Goal: Information Seeking & Learning: Check status

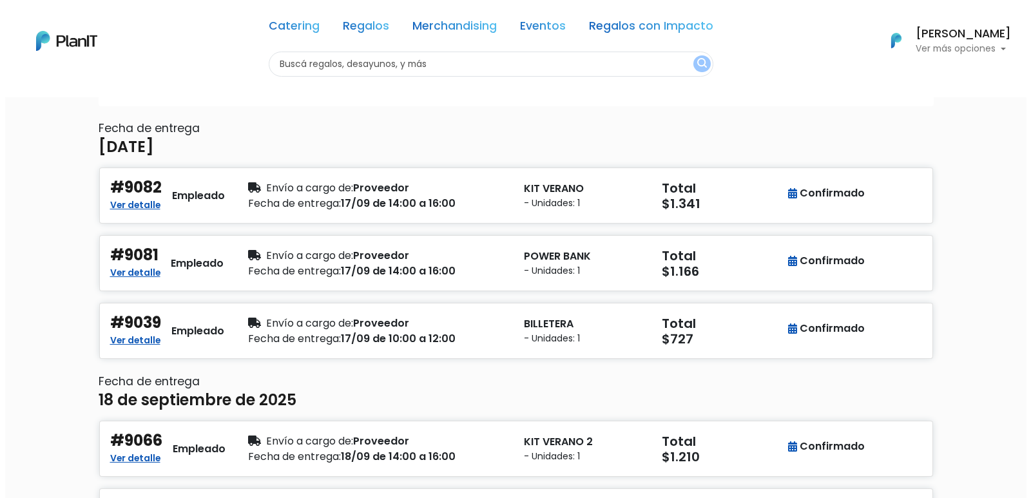
scroll to position [129, 0]
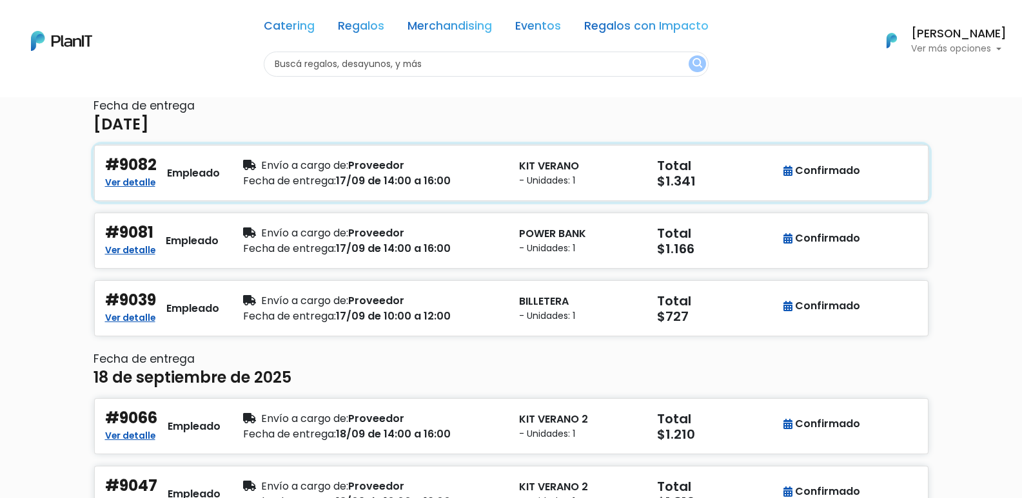
click at [489, 170] on div "Envío a cargo de: Proveedor" at bounding box center [373, 165] width 260 height 15
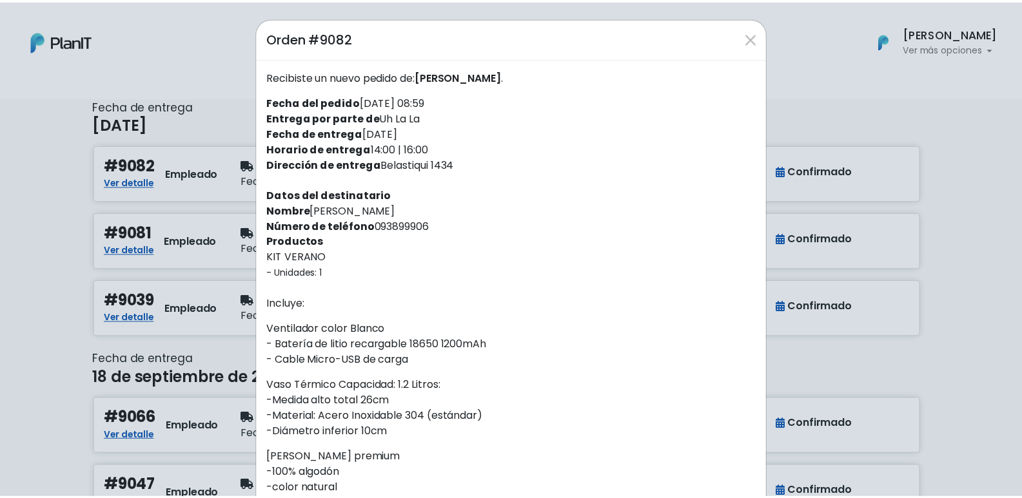
scroll to position [0, 0]
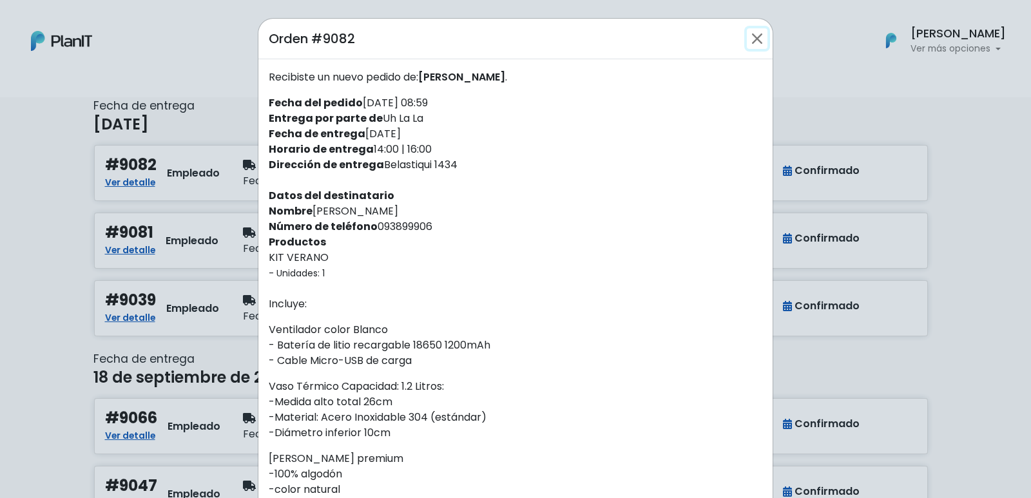
click at [750, 40] on button "Close" at bounding box center [757, 38] width 21 height 21
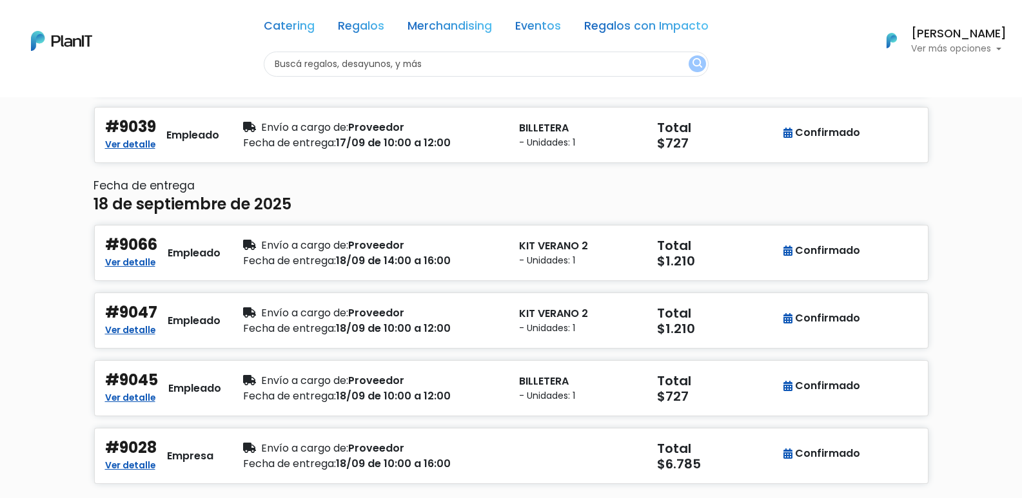
scroll to position [322, 0]
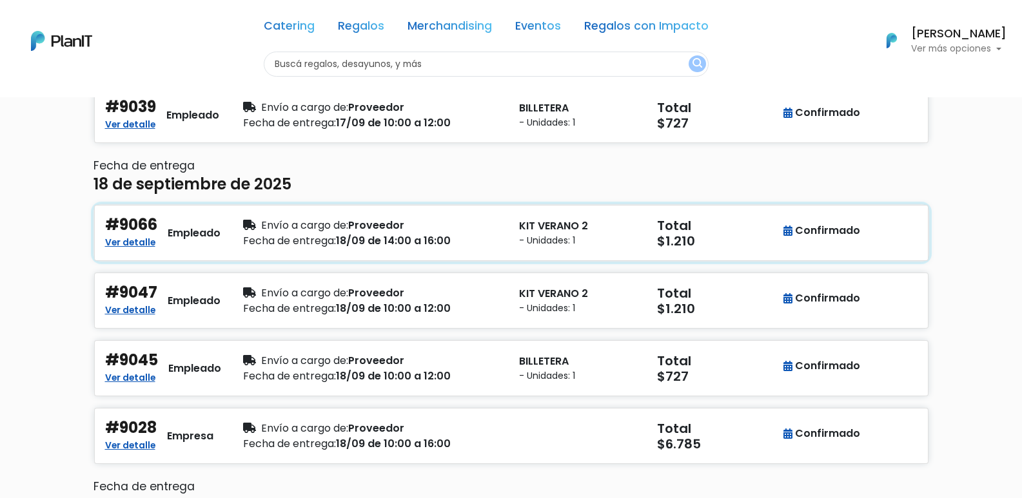
click at [487, 244] on div "Fecha de entrega: 18/09 de 14:00 a 16:00" at bounding box center [373, 240] width 260 height 15
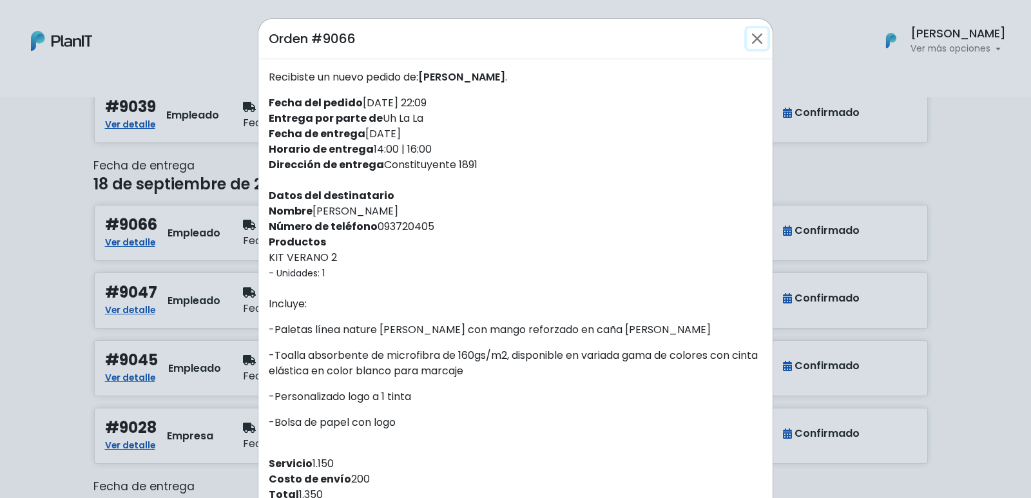
click at [753, 47] on button "Close" at bounding box center [757, 38] width 21 height 21
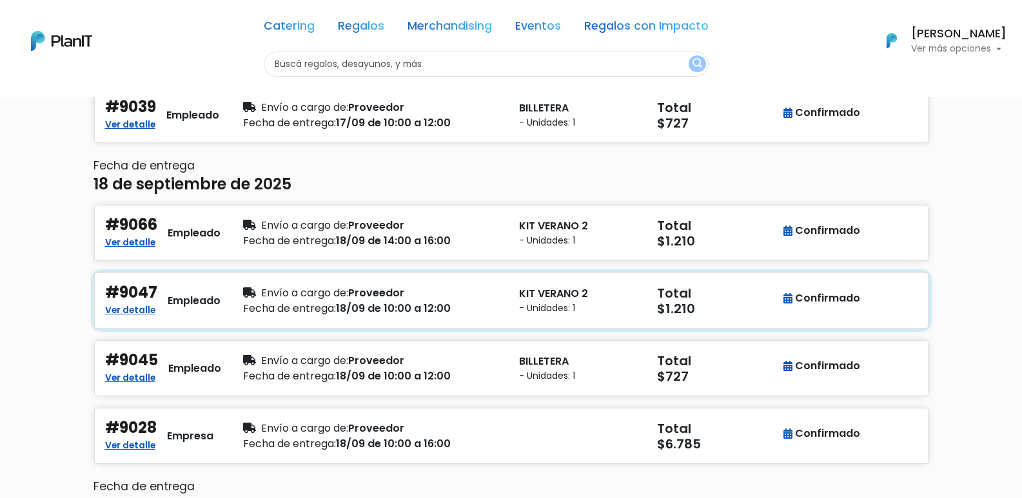
click at [483, 307] on div "Fecha de entrega: 18/09 de 10:00 a 12:00" at bounding box center [373, 308] width 260 height 15
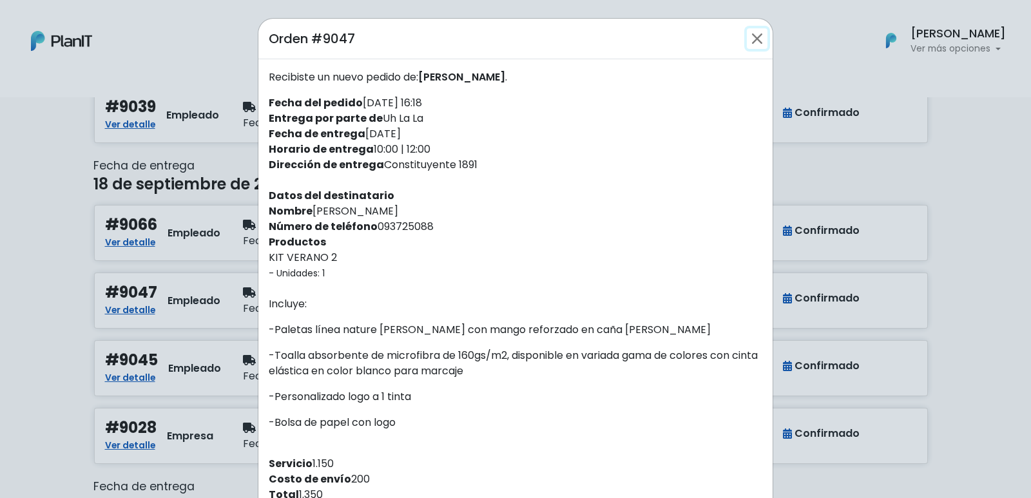
click at [753, 40] on button "Close" at bounding box center [757, 38] width 21 height 21
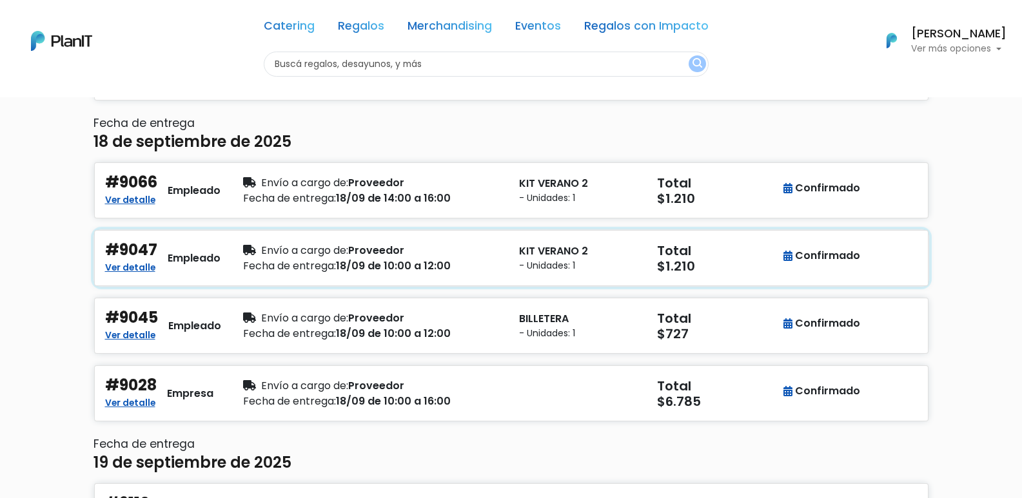
scroll to position [387, 0]
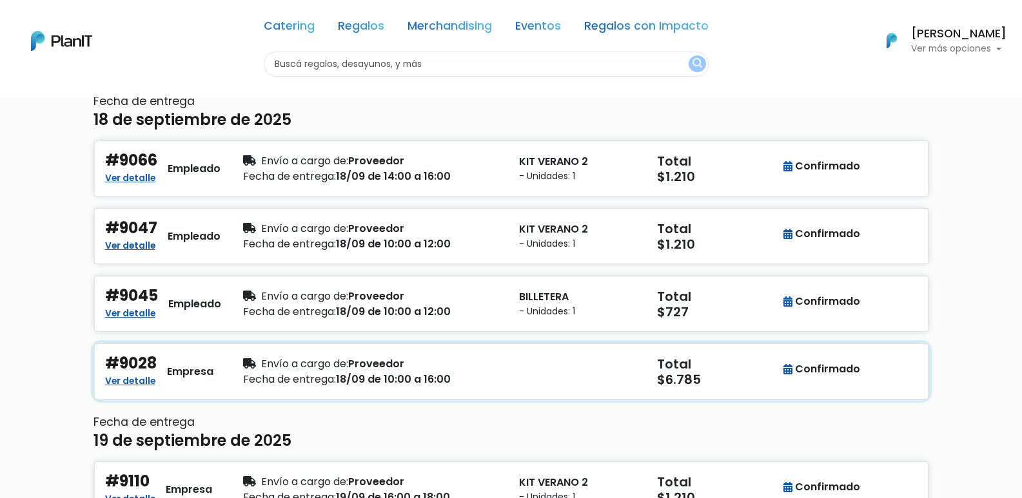
click at [511, 365] on div "button" at bounding box center [580, 371] width 138 height 34
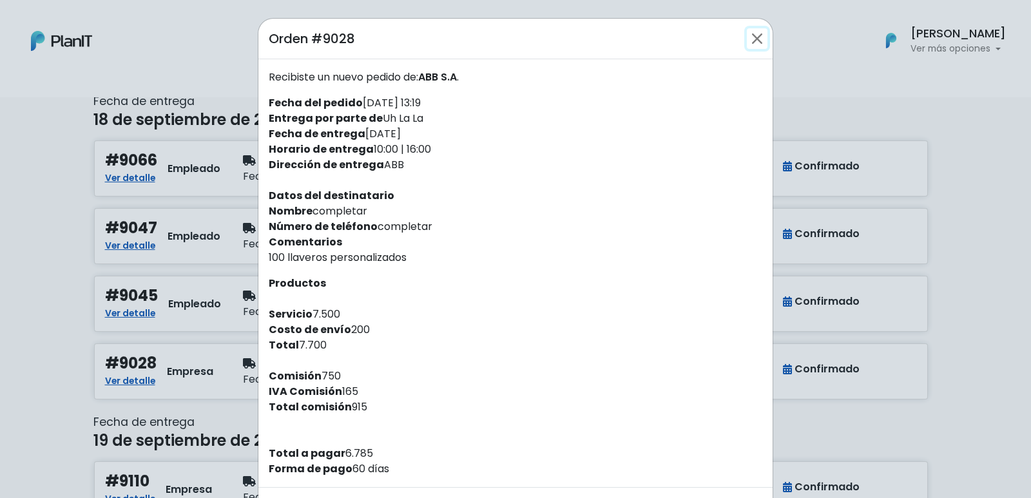
click at [750, 39] on button "Close" at bounding box center [757, 38] width 21 height 21
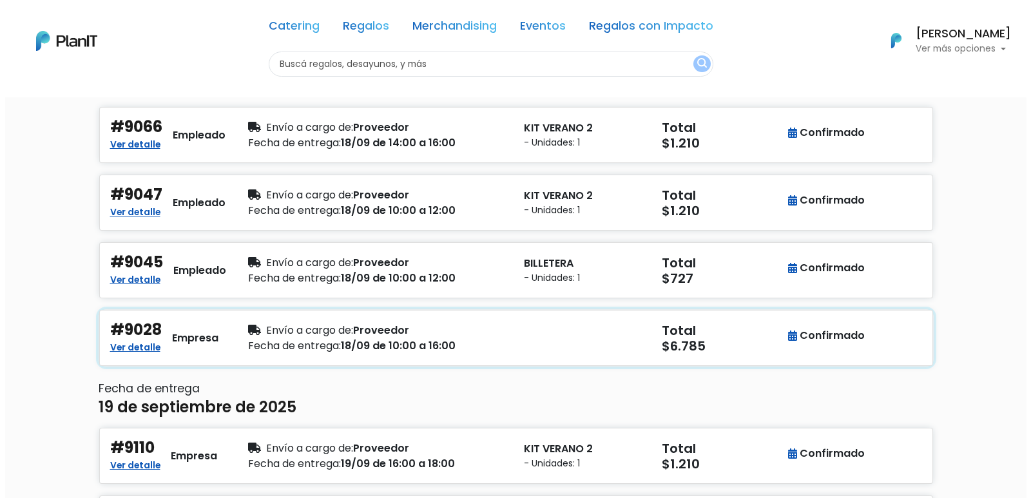
scroll to position [451, 0]
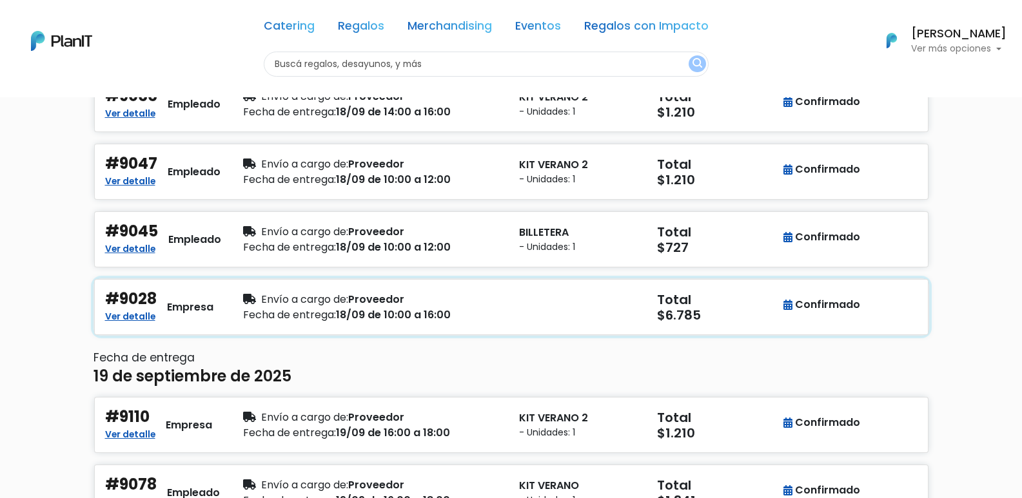
click at [545, 292] on div "button" at bounding box center [580, 307] width 138 height 34
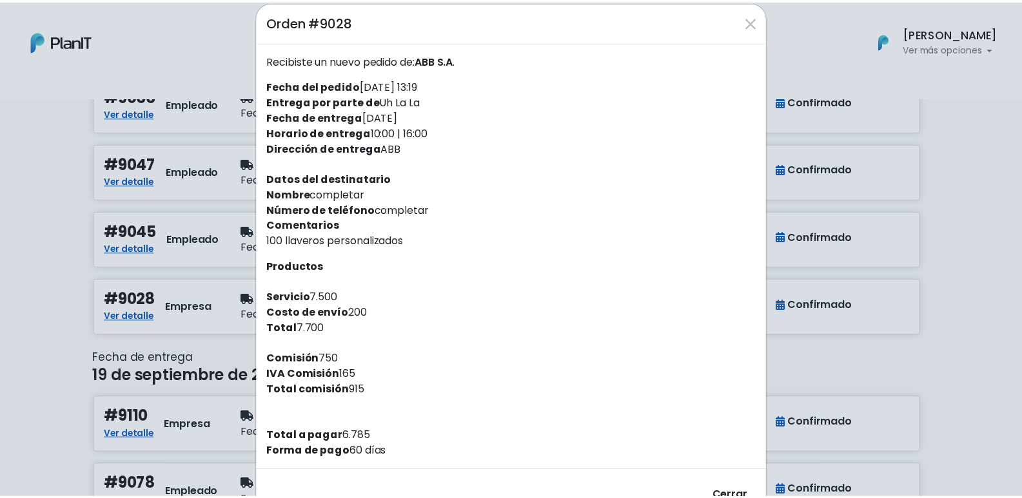
scroll to position [0, 0]
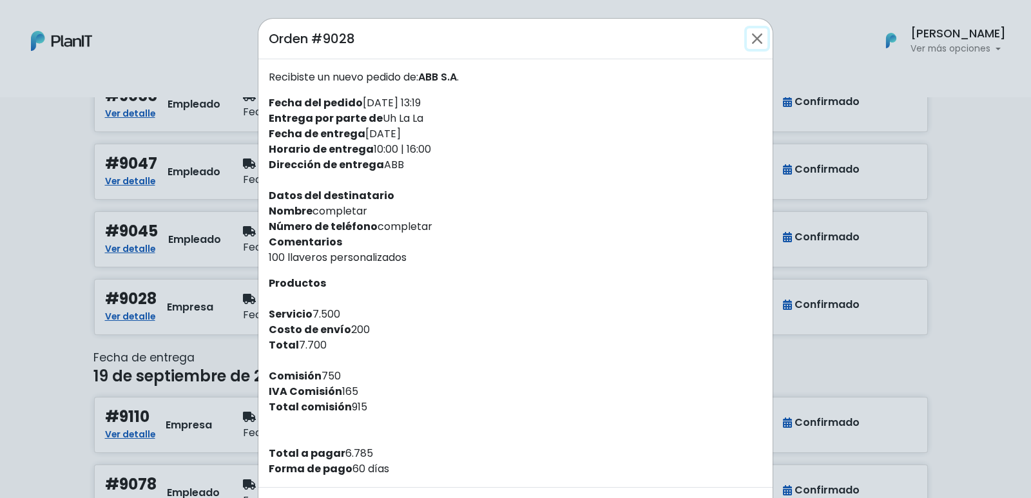
click at [753, 41] on button "Close" at bounding box center [757, 38] width 21 height 21
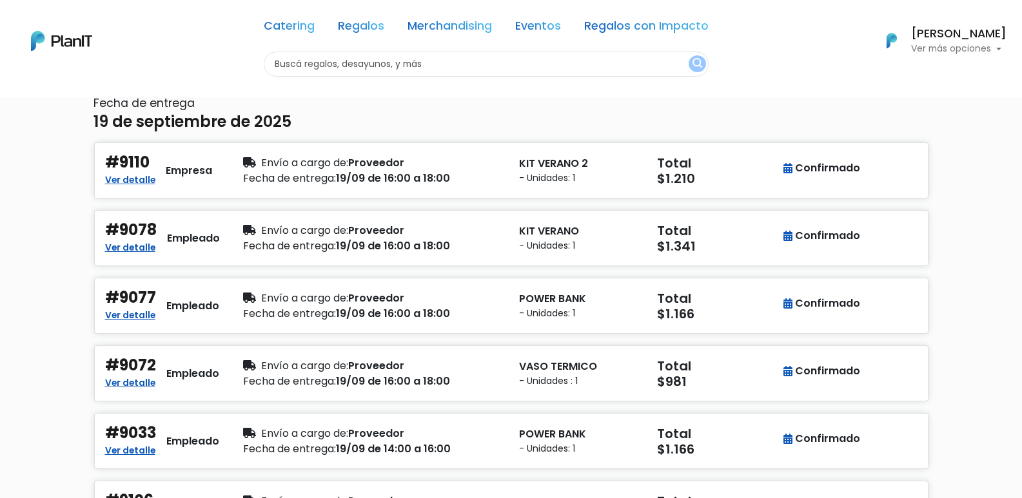
scroll to position [709, 0]
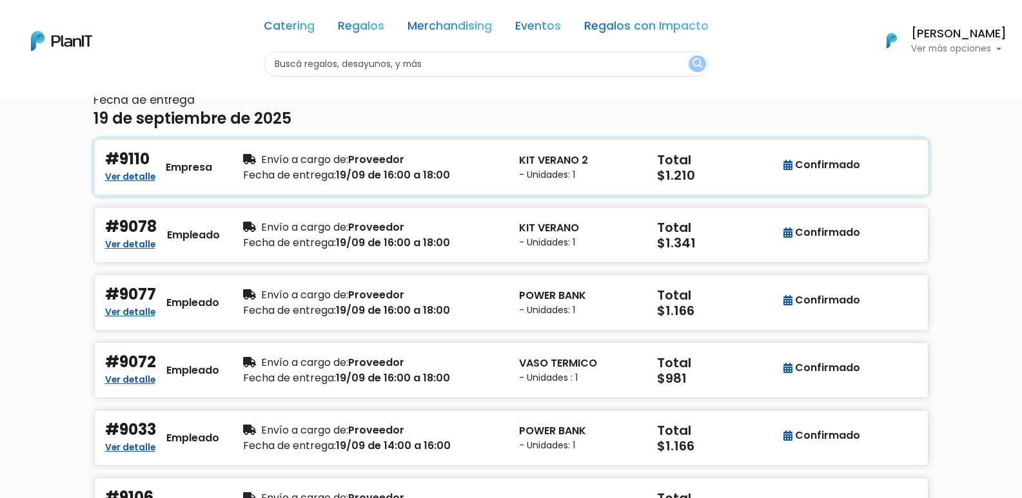
click at [475, 170] on div "Fecha de entrega: 19/09 de 16:00 a 18:00" at bounding box center [373, 175] width 260 height 15
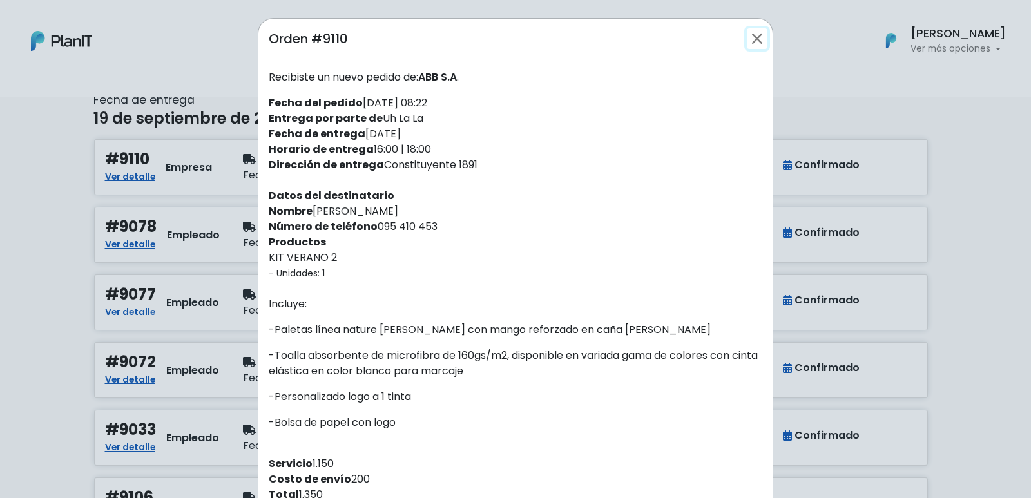
click at [752, 36] on button "Close" at bounding box center [757, 38] width 21 height 21
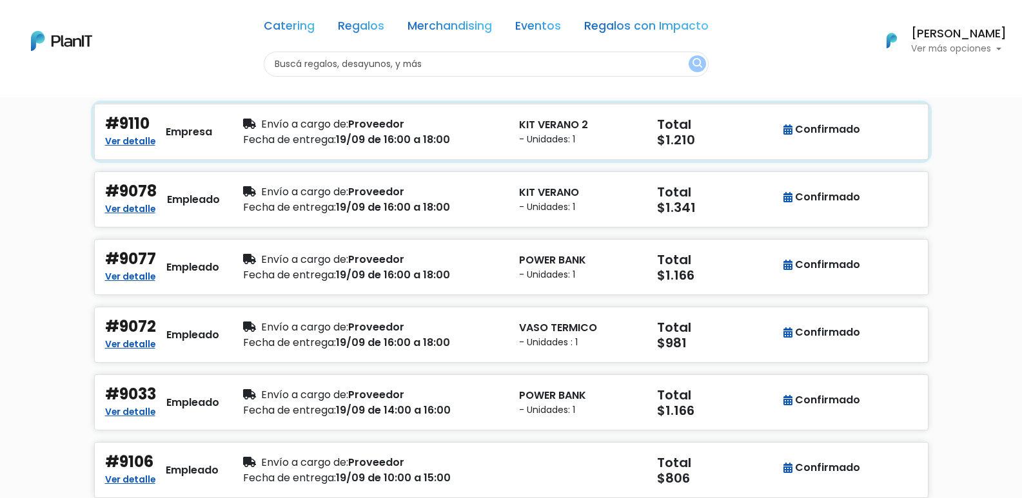
scroll to position [773, 0]
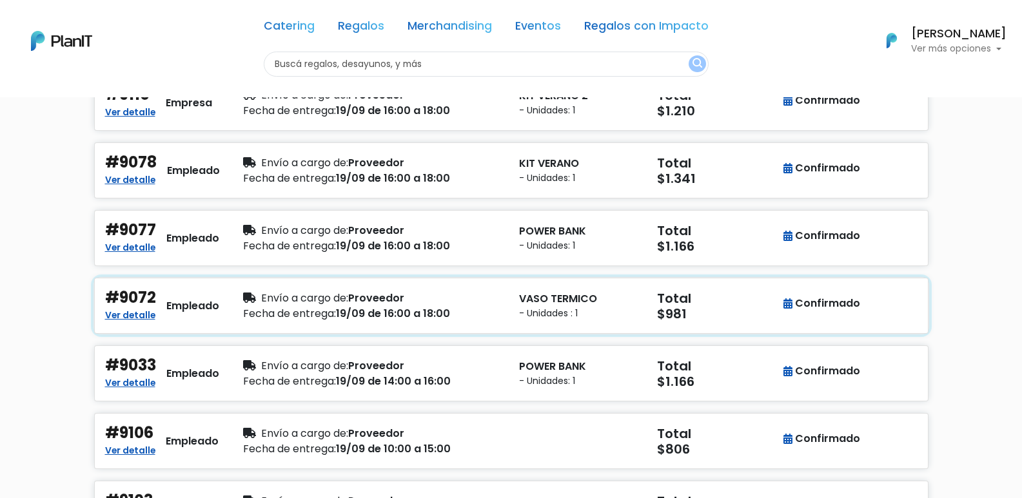
click at [478, 315] on div "Fecha de entrega: 19/09 de 16:00 a 18:00" at bounding box center [373, 313] width 260 height 15
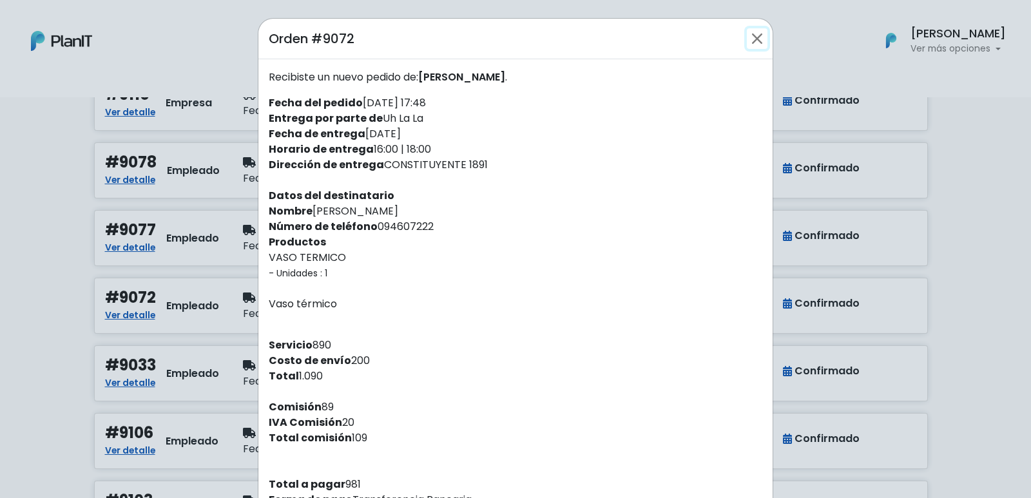
click at [752, 37] on button "Close" at bounding box center [757, 38] width 21 height 21
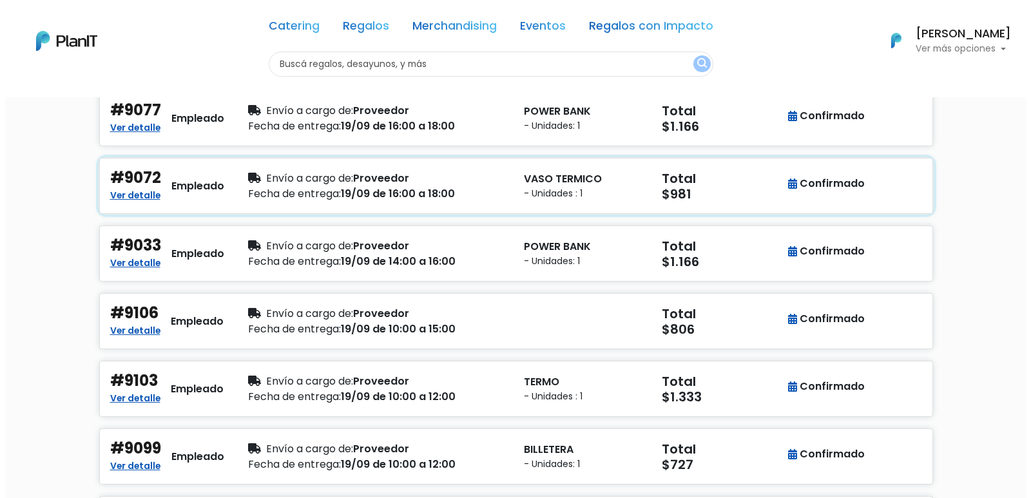
scroll to position [902, 0]
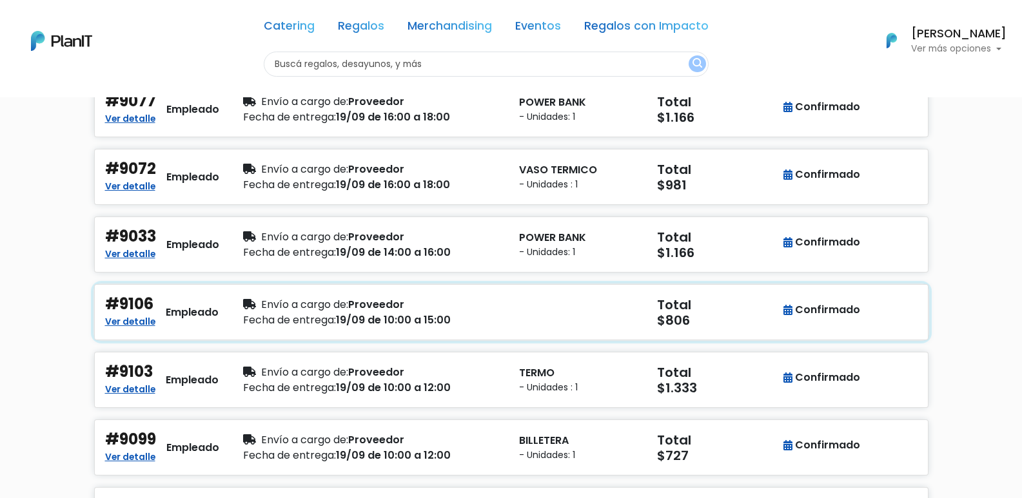
click at [492, 321] on div "Fecha de entrega: 19/09 de 10:00 a 15:00" at bounding box center [373, 320] width 260 height 15
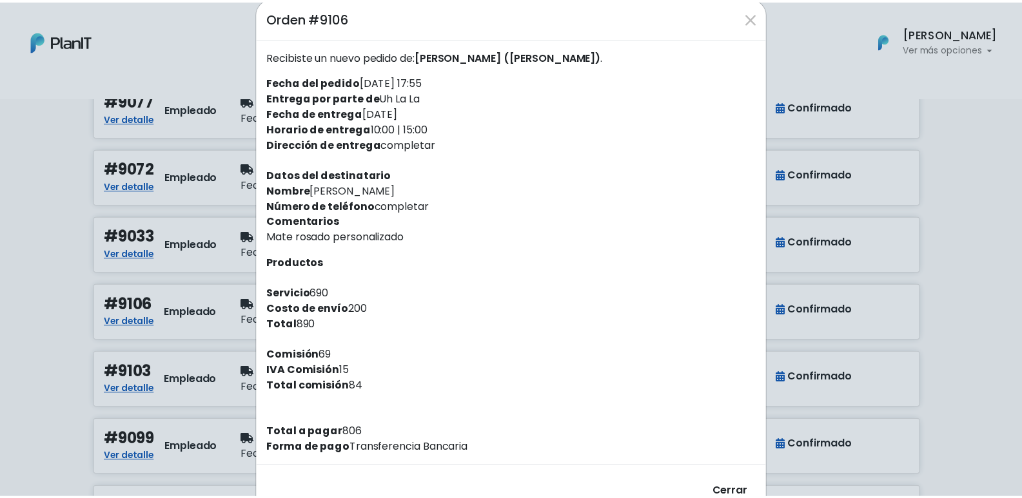
scroll to position [0, 0]
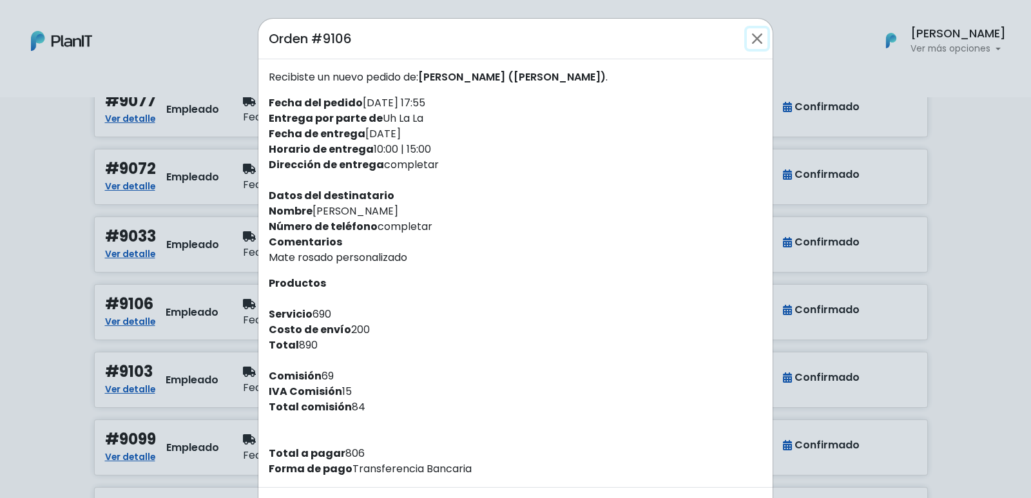
click at [755, 38] on button "Close" at bounding box center [757, 38] width 21 height 21
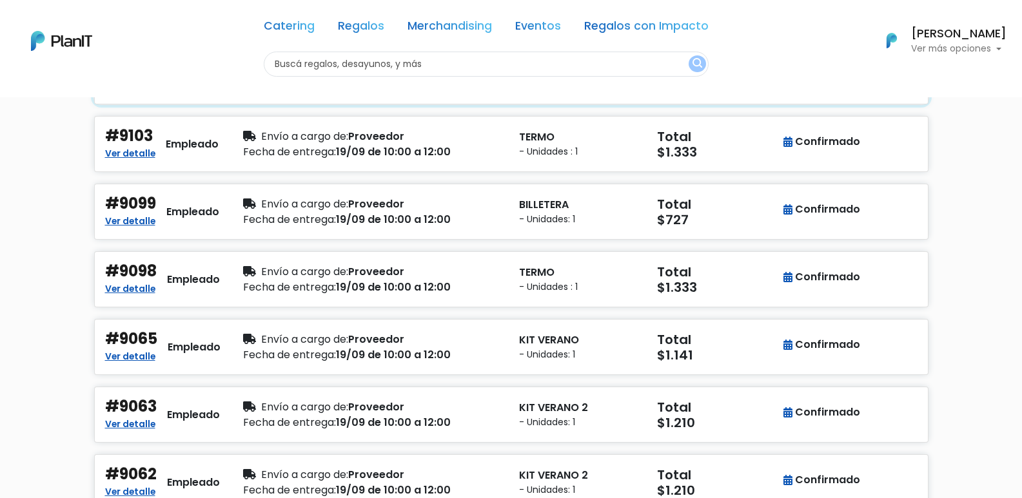
scroll to position [1225, 0]
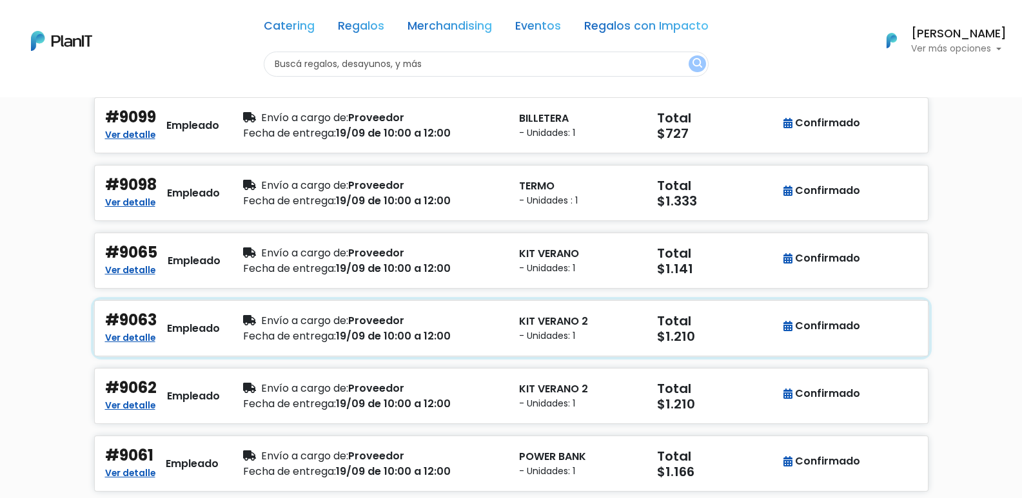
click at [475, 336] on div "Fecha de entrega: 19/09 de 10:00 a 12:00" at bounding box center [373, 336] width 260 height 15
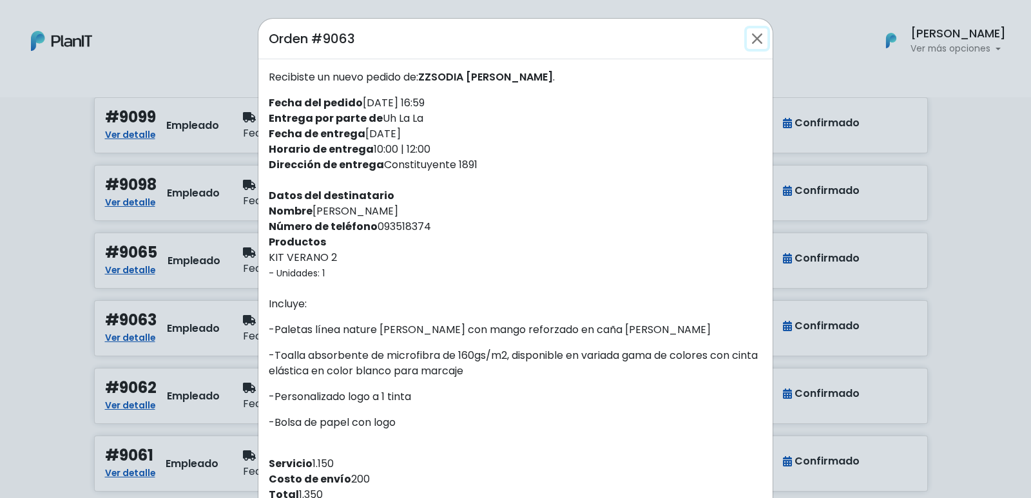
click at [751, 39] on button "Close" at bounding box center [757, 38] width 21 height 21
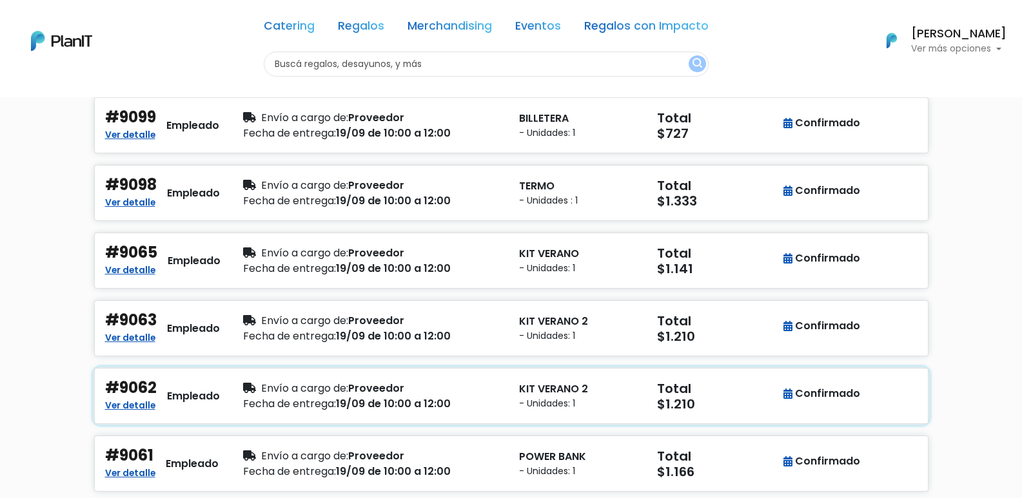
click at [466, 411] on div "Fecha de entrega: 19/09 de 10:00 a 12:00" at bounding box center [373, 403] width 260 height 15
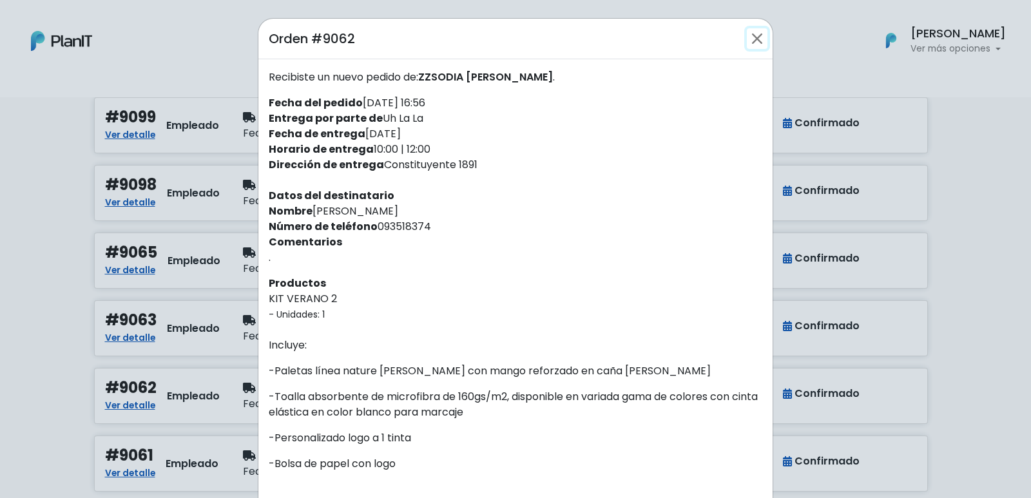
click at [752, 35] on button "Close" at bounding box center [757, 38] width 21 height 21
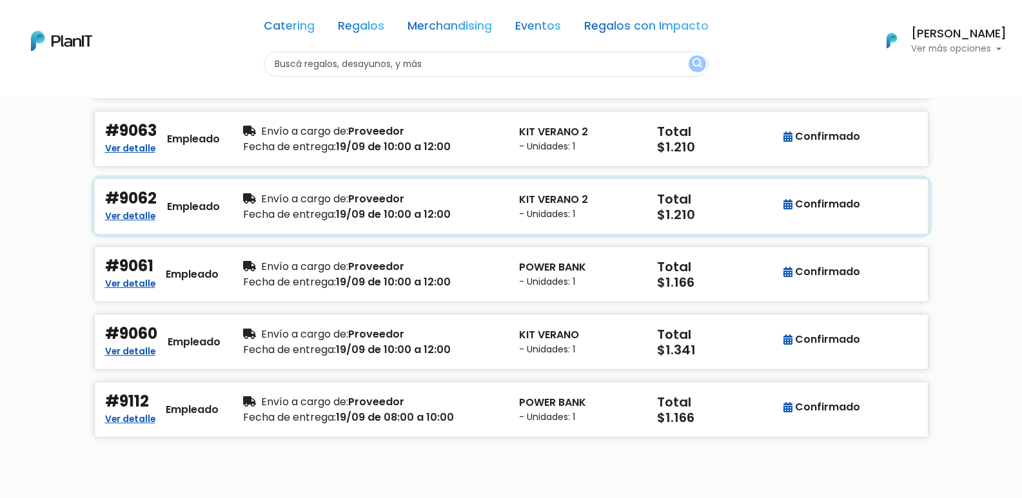
scroll to position [1418, 0]
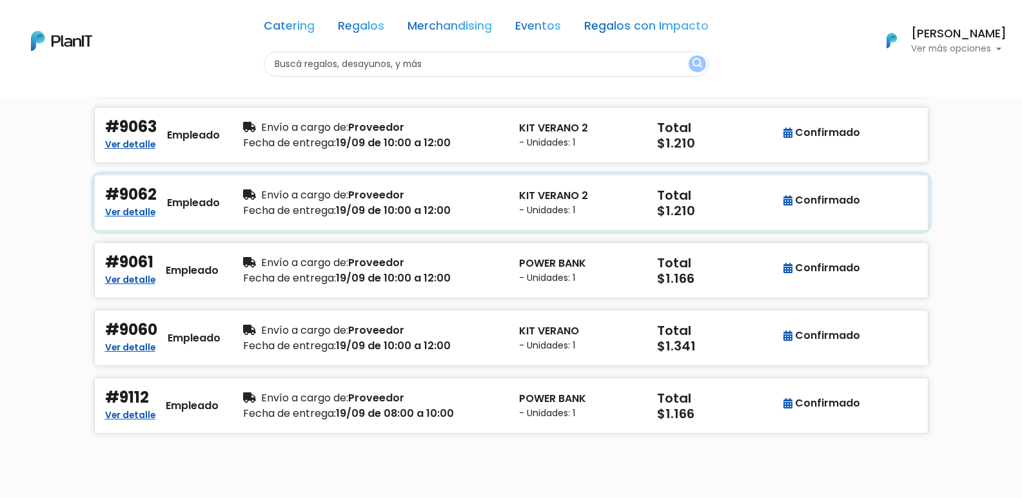
click at [491, 214] on div "Fecha de entrega: 19/09 de 10:00 a 12:00" at bounding box center [373, 210] width 260 height 15
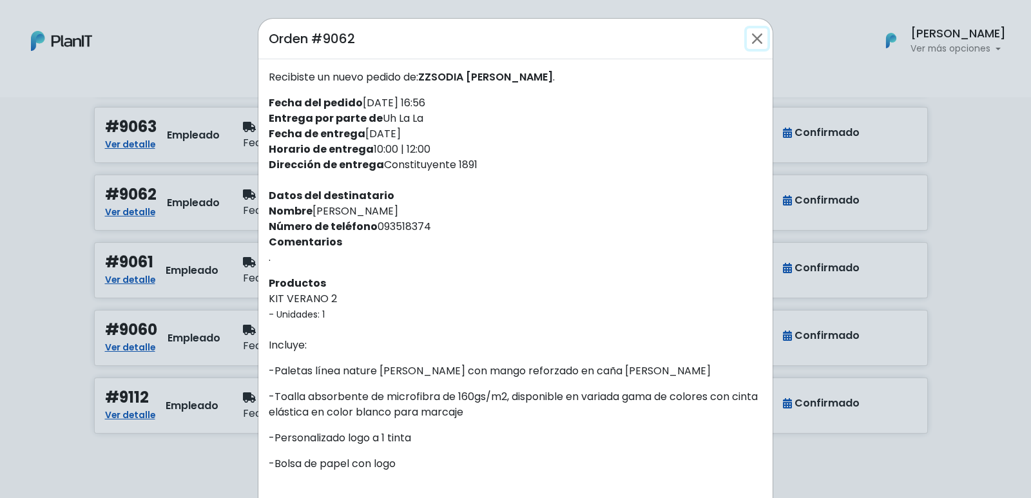
click at [748, 39] on button "Close" at bounding box center [757, 38] width 21 height 21
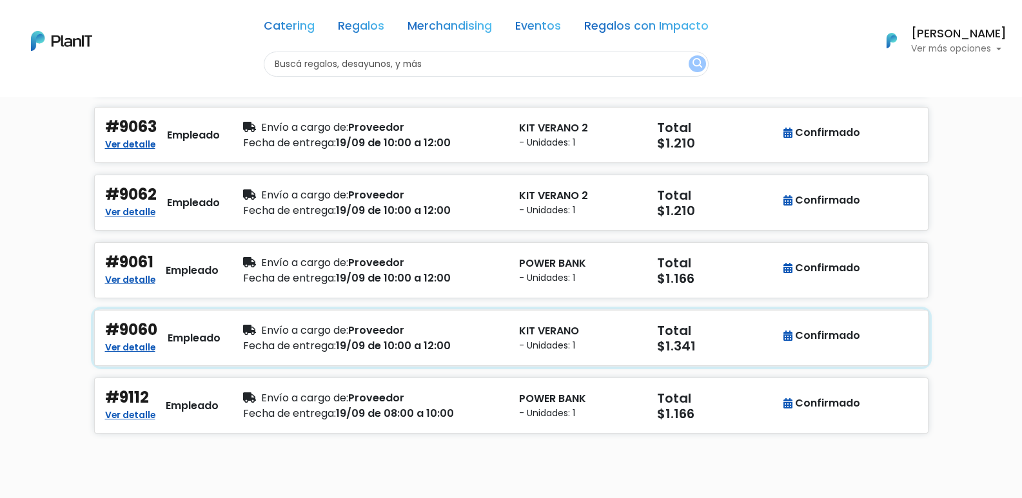
click at [481, 342] on div "Fecha de entrega: 19/09 de 10:00 a 12:00" at bounding box center [373, 345] width 260 height 15
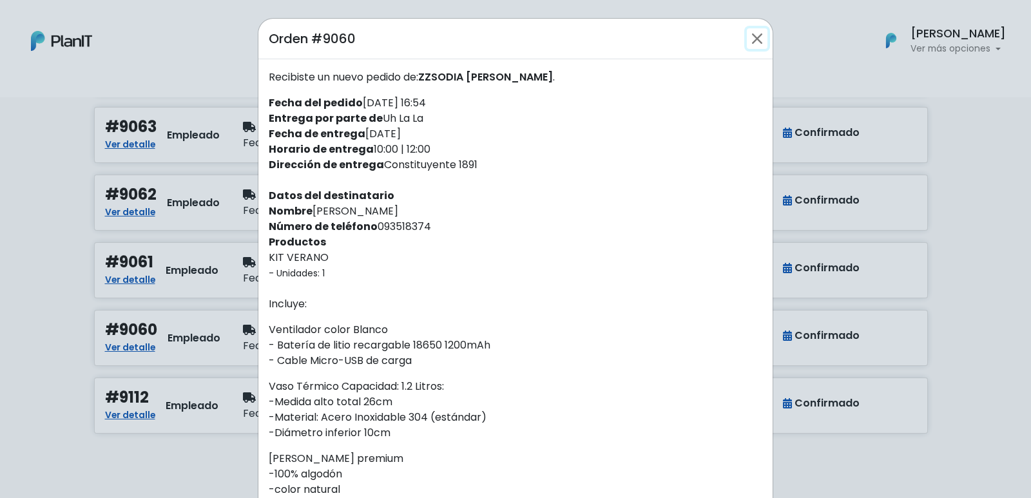
click at [751, 41] on button "Close" at bounding box center [757, 38] width 21 height 21
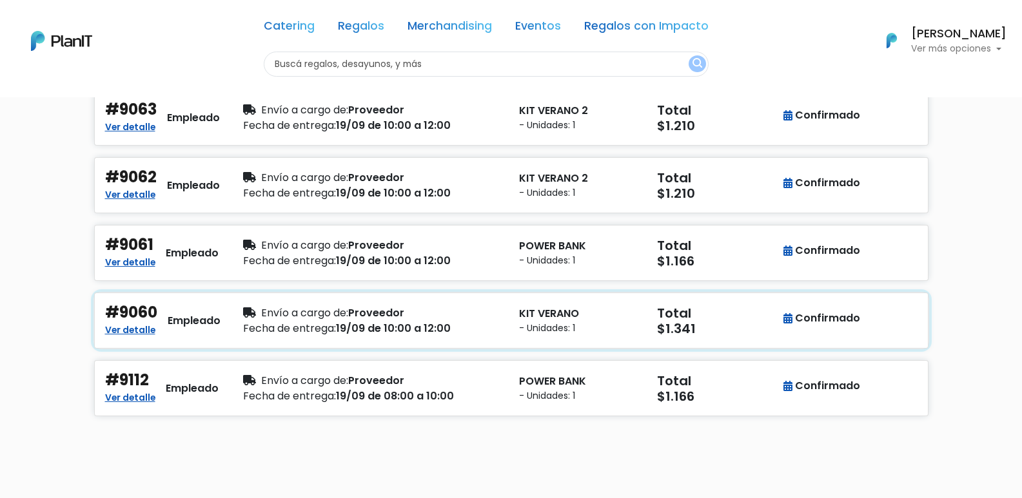
scroll to position [1483, 0]
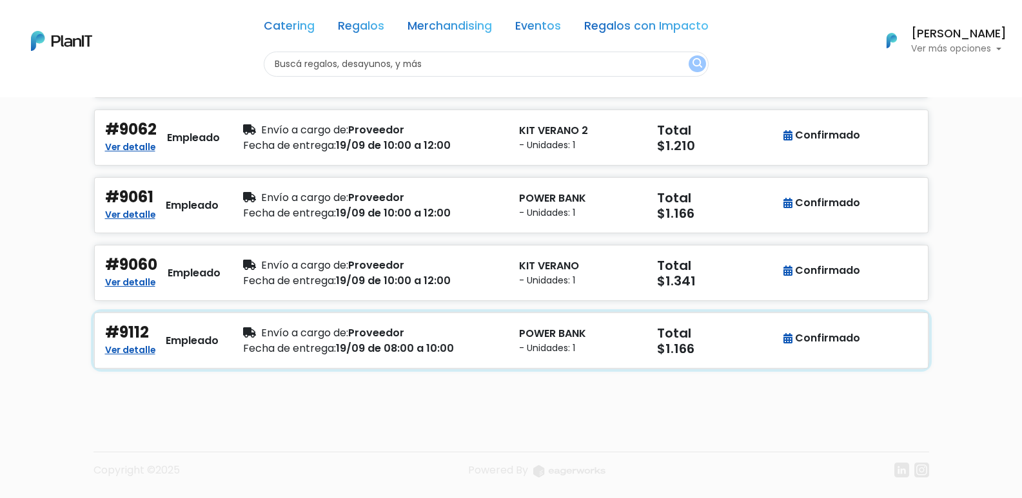
click at [493, 341] on div "Fecha de entrega: 19/09 de 08:00 a 10:00" at bounding box center [373, 348] width 260 height 15
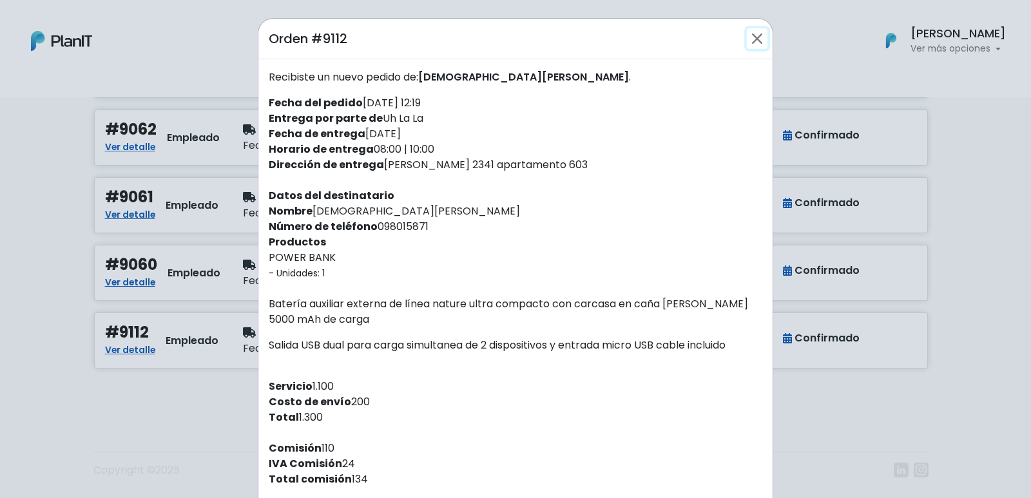
click at [755, 39] on button "Close" at bounding box center [757, 38] width 21 height 21
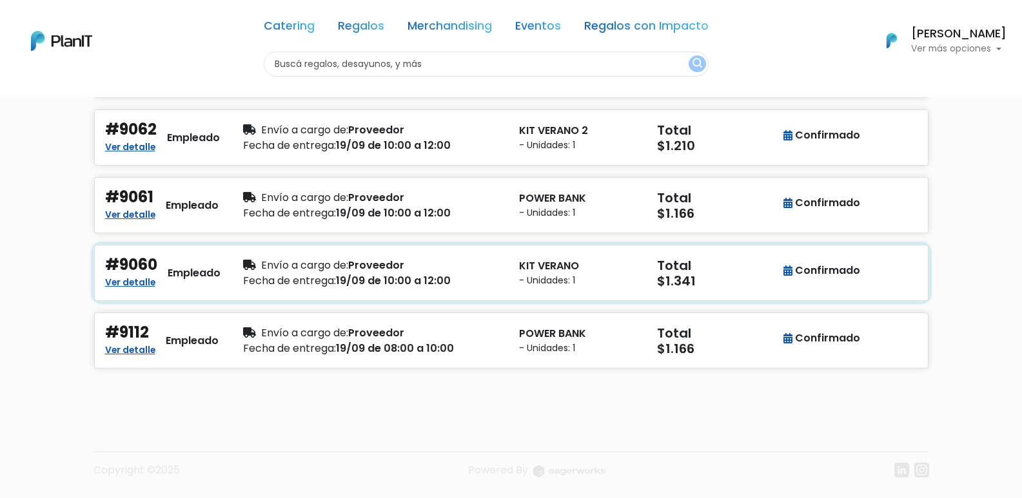
click at [502, 277] on div "Fecha de entrega: 19/09 de 10:00 a 12:00" at bounding box center [373, 280] width 260 height 15
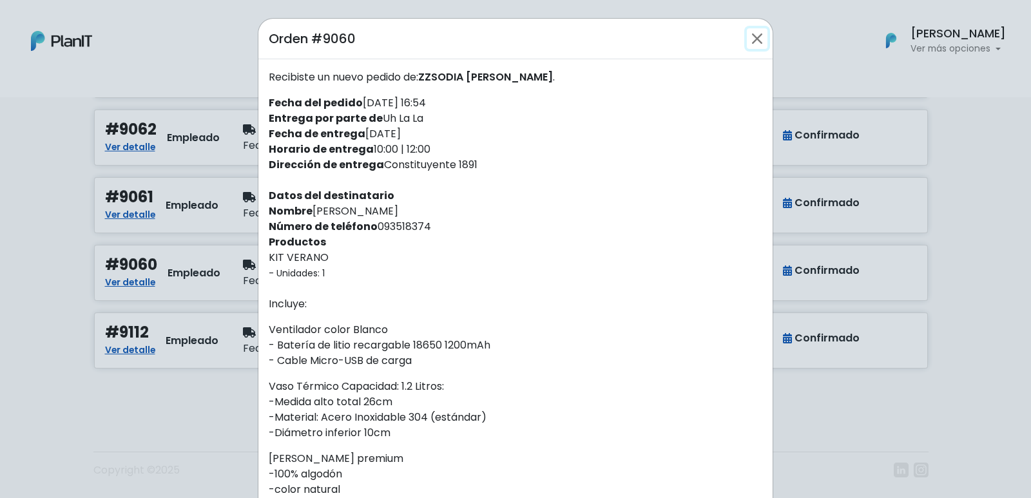
click at [751, 41] on button "Close" at bounding box center [757, 38] width 21 height 21
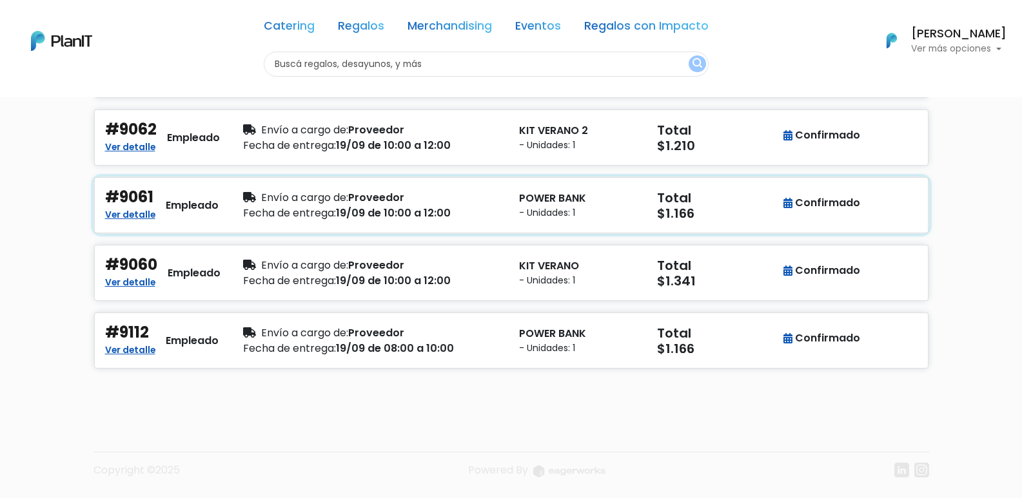
click at [483, 211] on div "Fecha de entrega: 19/09 de 10:00 a 12:00" at bounding box center [373, 213] width 260 height 15
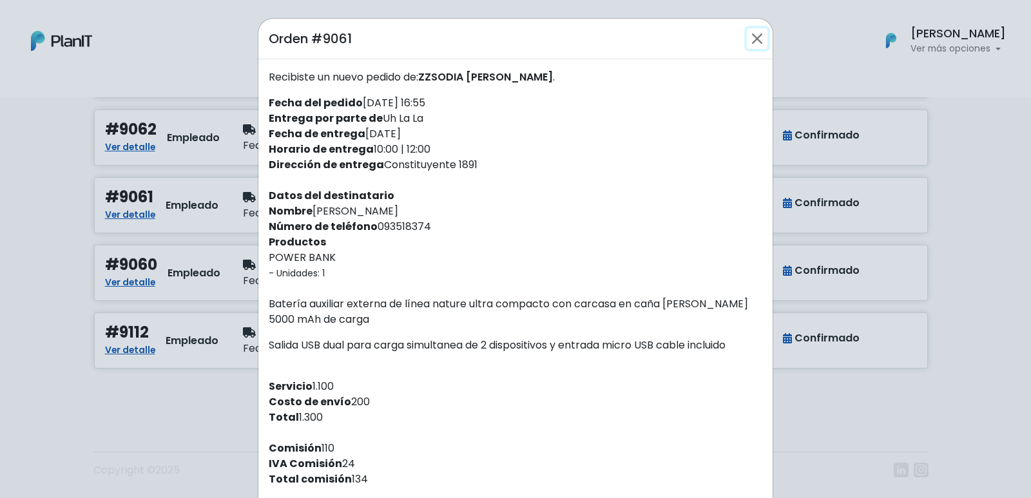
click at [750, 41] on button "Close" at bounding box center [757, 38] width 21 height 21
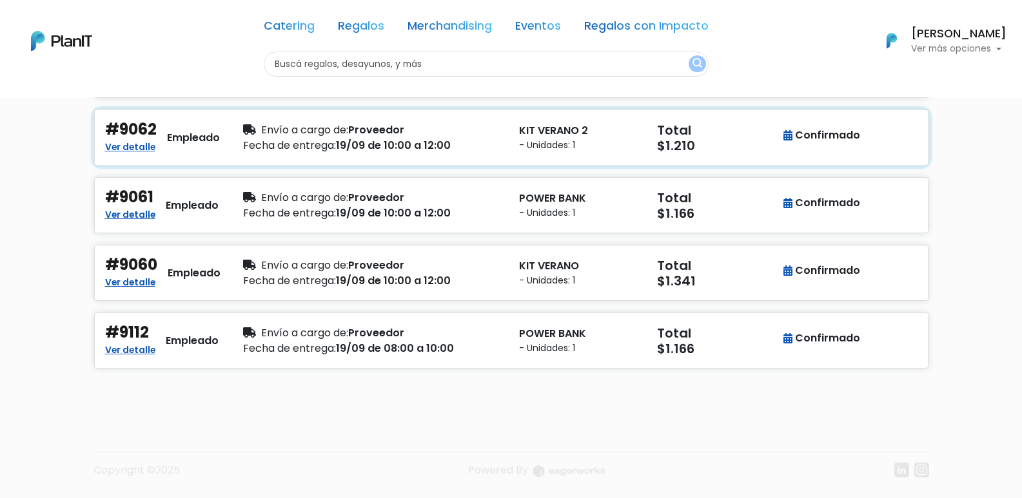
click at [483, 143] on div "Fecha de entrega: 19/09 de 10:00 a 12:00" at bounding box center [373, 145] width 260 height 15
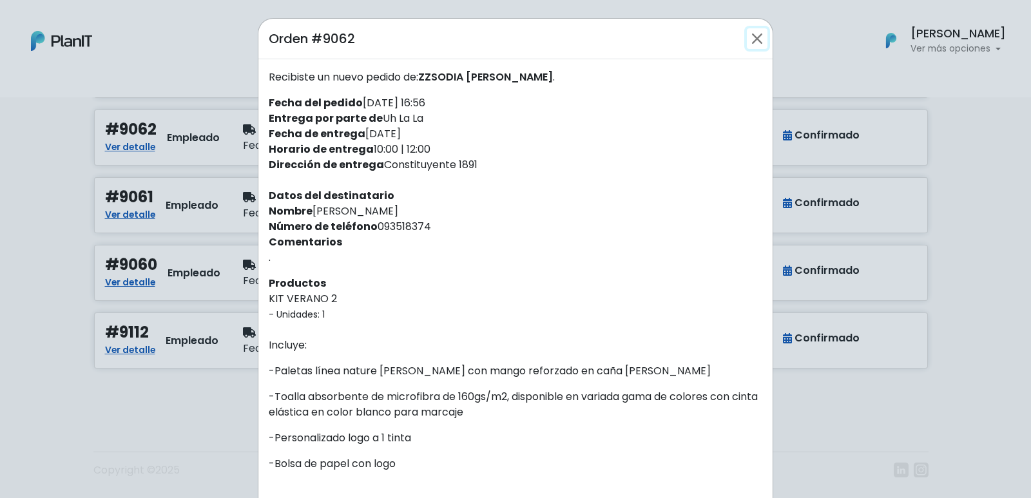
click at [752, 41] on button "Close" at bounding box center [757, 38] width 21 height 21
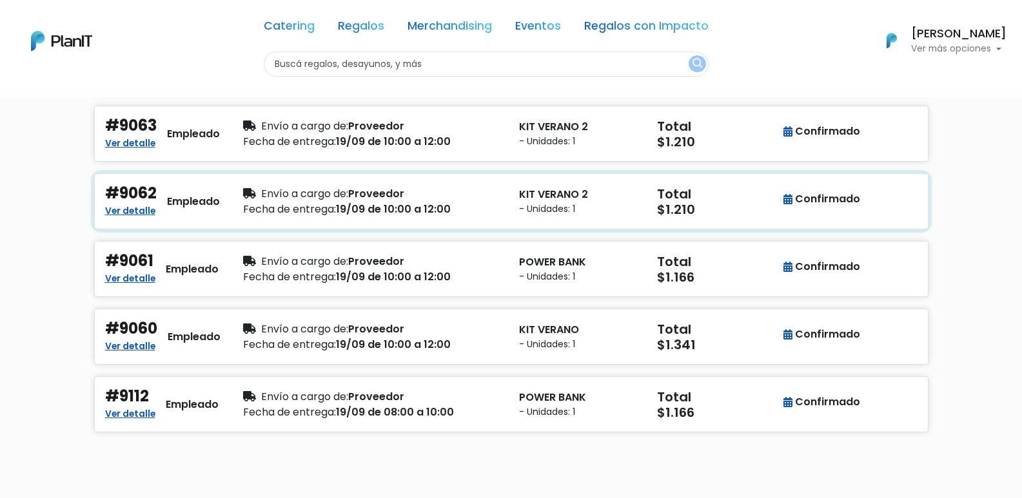
scroll to position [1419, 0]
click at [485, 132] on div "Envío a cargo de: Proveedor" at bounding box center [373, 126] width 260 height 15
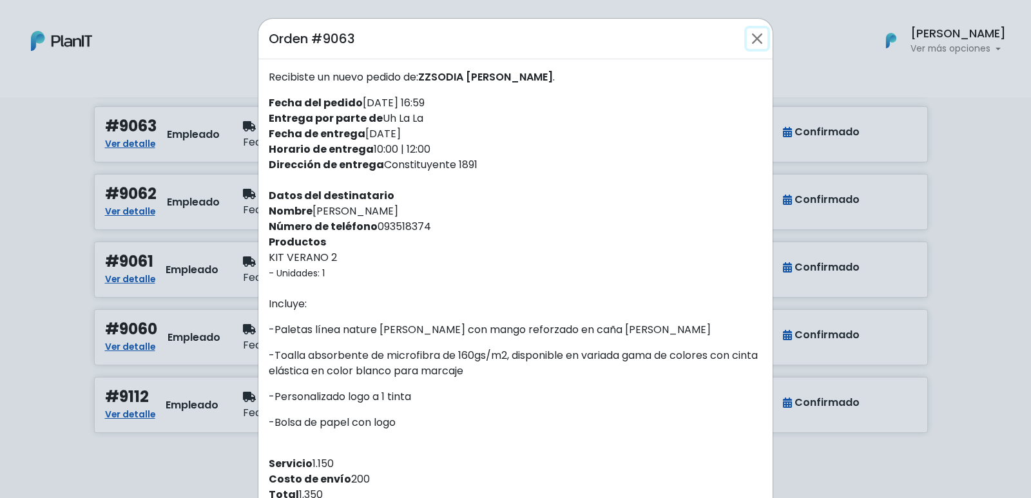
click at [755, 39] on button "Close" at bounding box center [757, 38] width 21 height 21
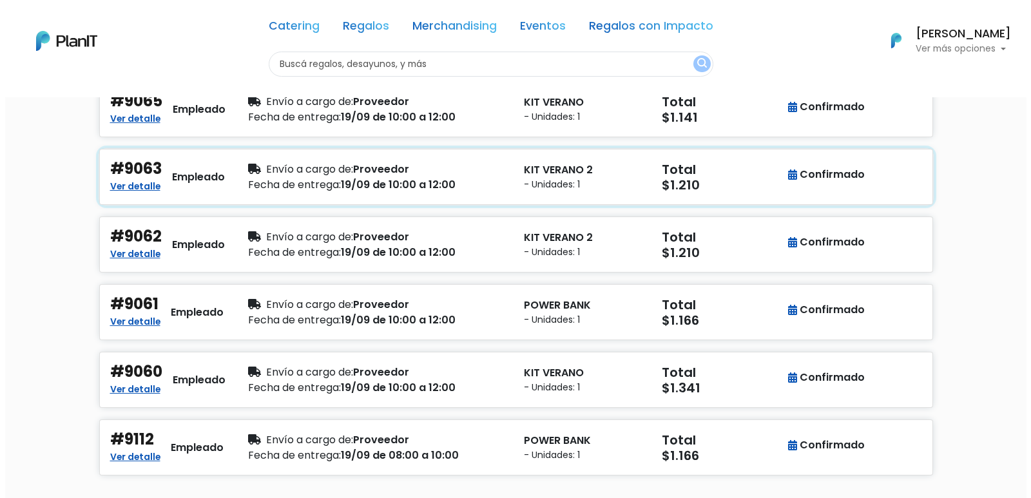
scroll to position [1354, 0]
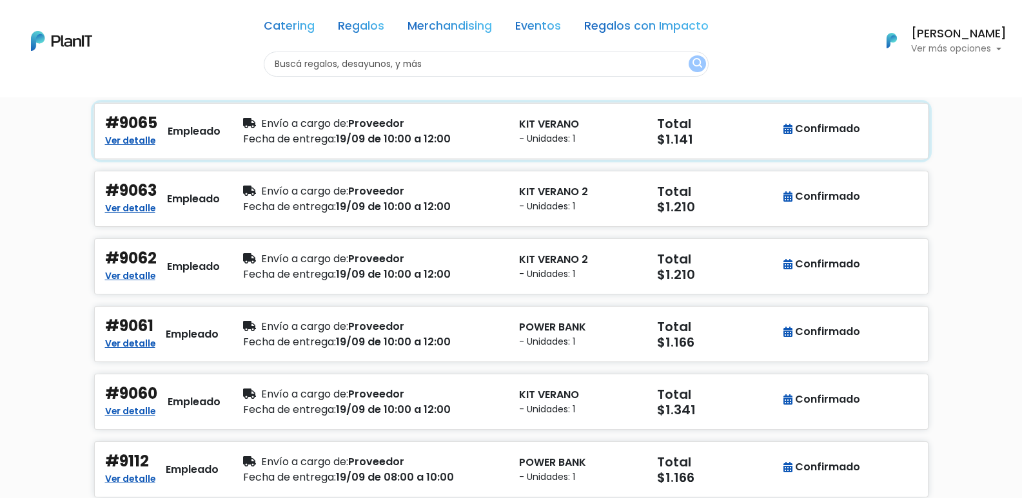
click at [507, 131] on div "Envío a cargo de: Proveedor Fecha de entrega: 19/09 de 10:00 a 12:00" at bounding box center [373, 131] width 276 height 34
